Goal: Information Seeking & Learning: Learn about a topic

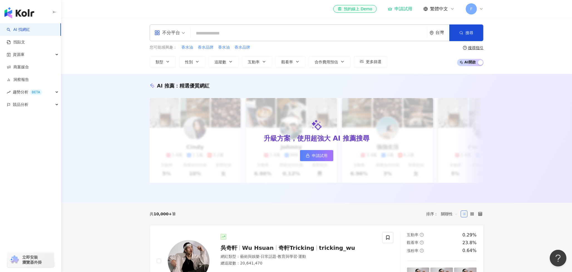
click at [265, 31] on input "search" at bounding box center [309, 33] width 232 height 11
click at [258, 36] on input "search" at bounding box center [309, 33] width 232 height 11
click at [178, 34] on div "不分平台" at bounding box center [167, 32] width 26 height 9
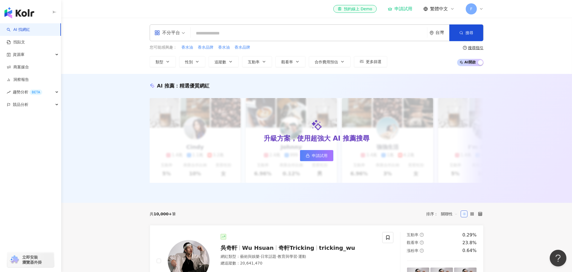
click at [247, 33] on input "search" at bounding box center [309, 33] width 232 height 11
click at [172, 45] on span "您可能感興趣：" at bounding box center [163, 48] width 27 height 6
click at [218, 36] on input "search" at bounding box center [309, 33] width 232 height 11
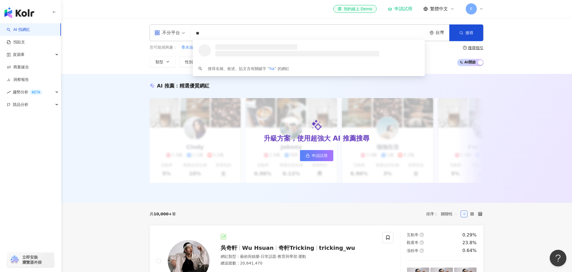
type input "*"
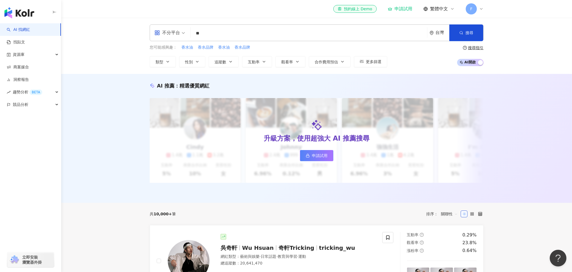
type input "*"
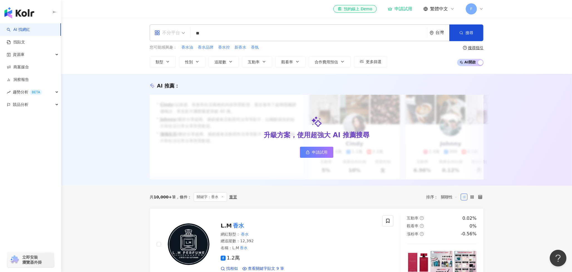
click at [174, 35] on div "不分平台" at bounding box center [167, 32] width 26 height 9
click at [177, 58] on div "Instagram" at bounding box center [171, 58] width 31 height 7
click at [471, 30] on button "搜尋" at bounding box center [466, 32] width 34 height 17
drag, startPoint x: 475, startPoint y: 26, endPoint x: 474, endPoint y: 32, distance: 5.5
click at [475, 28] on button "搜尋" at bounding box center [466, 32] width 34 height 17
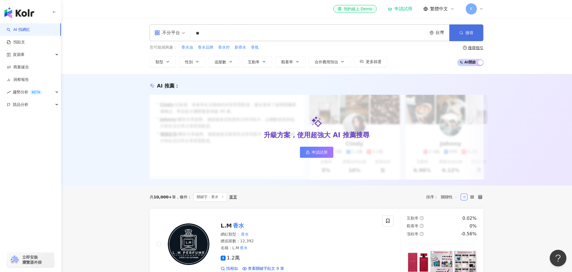
click at [474, 32] on button "搜尋" at bounding box center [466, 32] width 34 height 17
click at [250, 29] on input "**" at bounding box center [309, 33] width 232 height 11
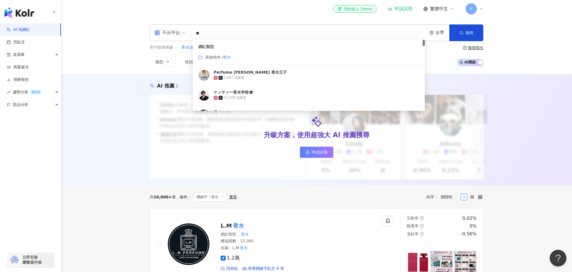
click at [252, 30] on input "**" at bounding box center [309, 33] width 232 height 11
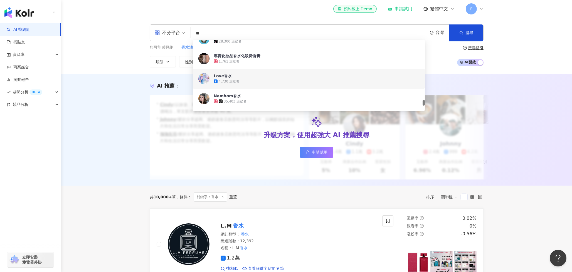
click at [162, 32] on div "不分平台" at bounding box center [167, 32] width 26 height 9
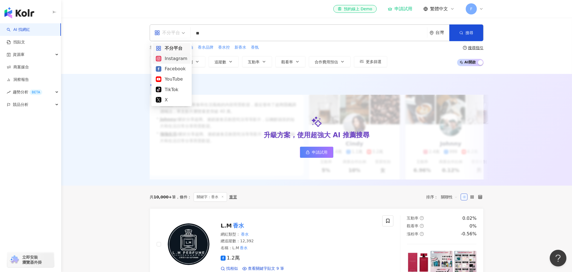
click at [173, 57] on div "Instagram" at bounding box center [171, 58] width 31 height 7
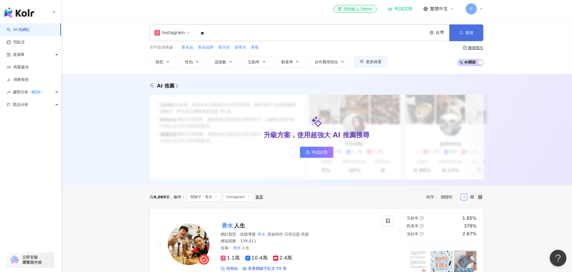
click at [460, 36] on button "搜尋" at bounding box center [466, 32] width 34 height 17
click at [244, 31] on input "**" at bounding box center [310, 33] width 227 height 11
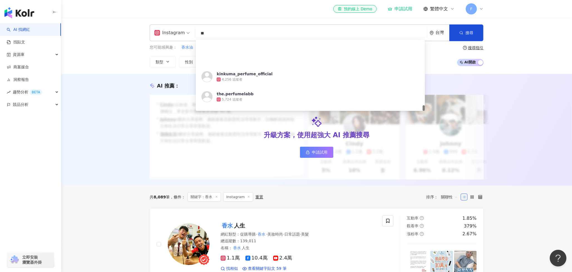
scroll to position [1170, 0]
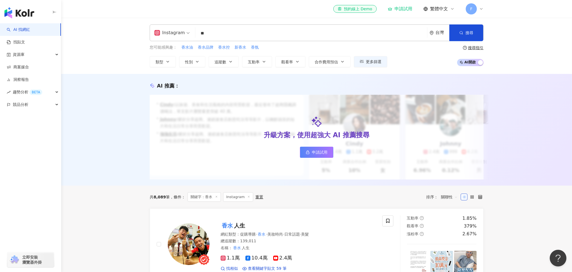
drag, startPoint x: 247, startPoint y: 27, endPoint x: 212, endPoint y: 27, distance: 35.0
click at [212, 27] on div "Instagram ** 台灣 搜尋 2def4e6b-9251-46f4-bc61-9dc763b64896 [URL][DOMAIN_NAME] [URL…" at bounding box center [317, 32] width 334 height 17
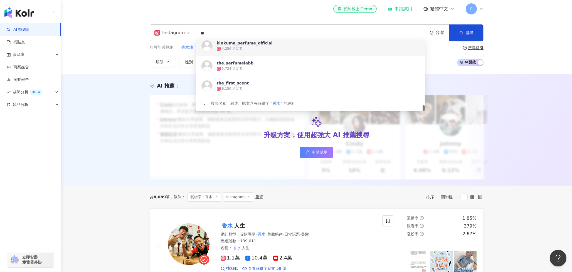
drag, startPoint x: 213, startPoint y: 34, endPoint x: 165, endPoint y: 28, distance: 48.5
click at [165, 28] on div "Instagram ** 台灣 搜尋 2def4e6b-9251-46f4-bc61-9dc763b64896 [URL][DOMAIN_NAME] [URL…" at bounding box center [317, 32] width 334 height 17
type input "*"
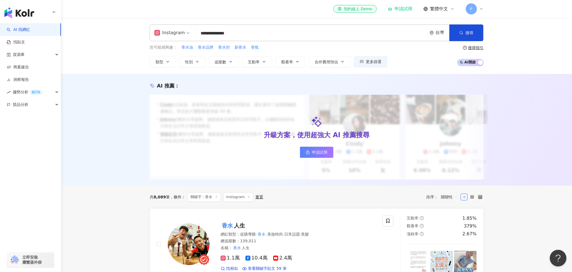
type input "**********"
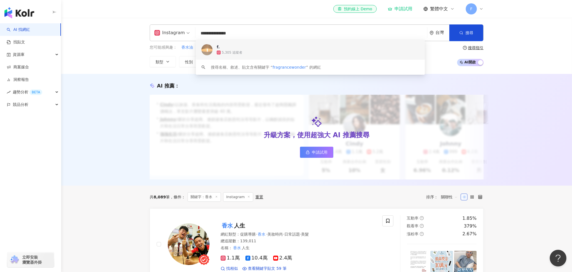
click at [256, 49] on span "f." at bounding box center [309, 47] width 184 height 6
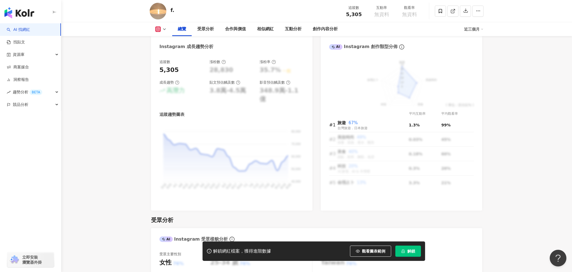
scroll to position [309, 0]
click at [399, 48] on icon "info-circle" at bounding box center [401, 46] width 5 height 5
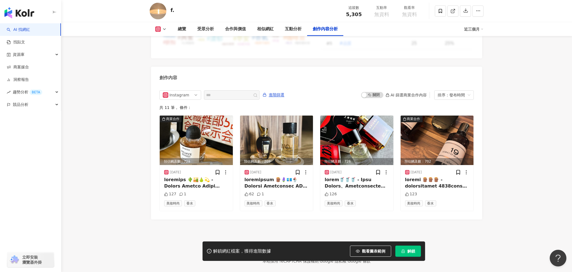
scroll to position [1693, 0]
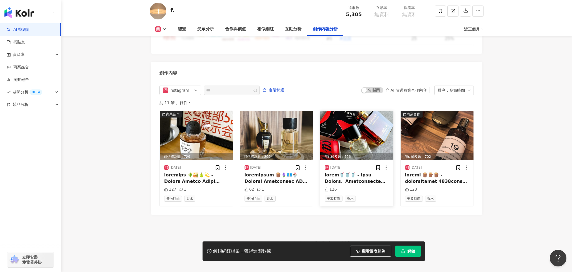
click at [350, 196] on span "香水" at bounding box center [349, 199] width 11 height 6
click at [353, 128] on img at bounding box center [356, 135] width 73 height 49
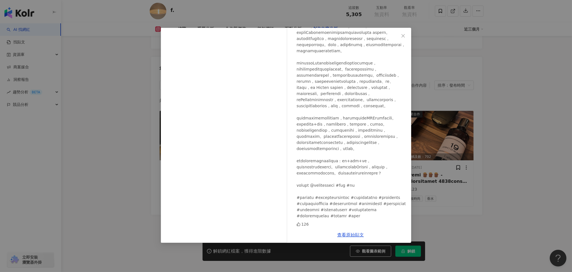
scroll to position [107, 0]
click at [401, 36] on icon "close" at bounding box center [403, 36] width 4 height 4
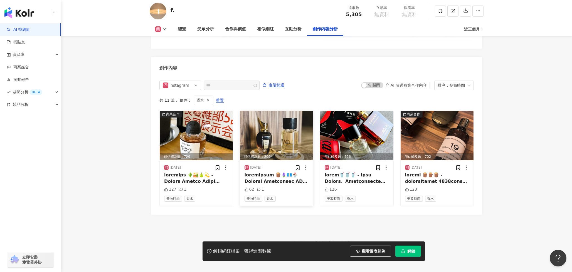
click at [260, 135] on img at bounding box center [276, 135] width 73 height 49
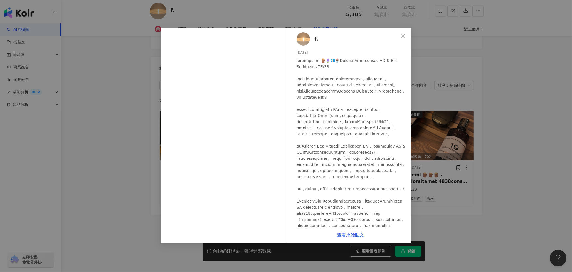
click at [512, 102] on div "f. 2025/1/21 62 1 查看原始貼文" at bounding box center [286, 136] width 572 height 272
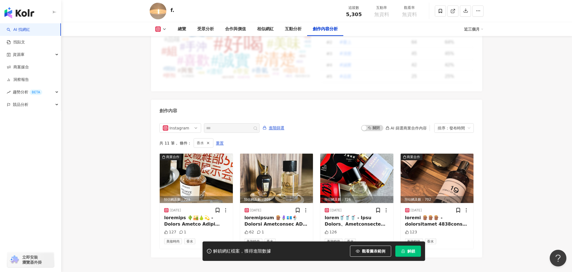
scroll to position [1698, 0]
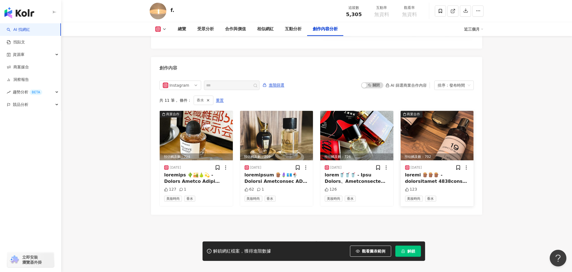
click at [408, 126] on img at bounding box center [436, 135] width 73 height 49
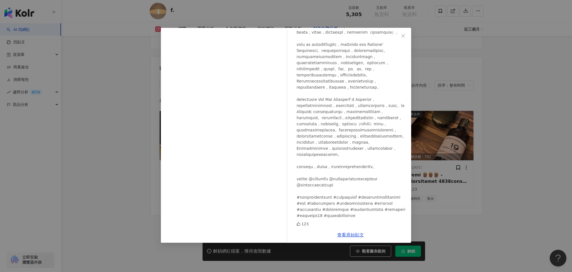
scroll to position [206, 0]
click at [504, 150] on div "f. 2024/12/4 123 查看原始貼文" at bounding box center [286, 136] width 572 height 272
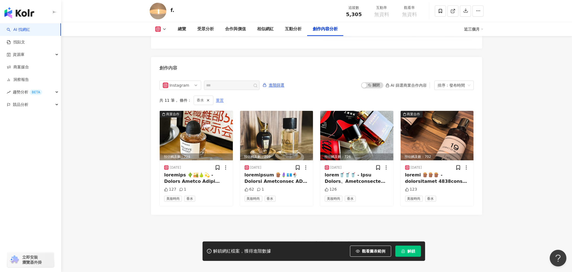
click at [216, 96] on span "重置" at bounding box center [220, 100] width 8 height 9
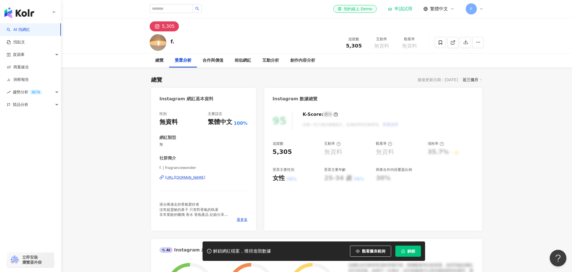
click at [30, 32] on link "AI 找網紅" at bounding box center [18, 30] width 23 height 6
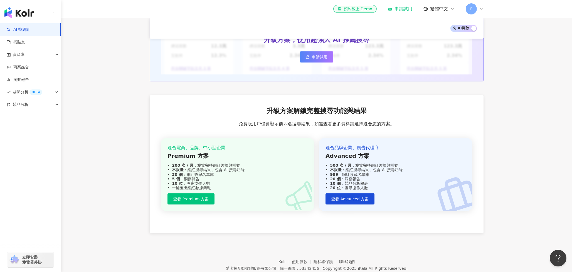
scroll to position [615, 0]
